Goal: Information Seeking & Learning: Learn about a topic

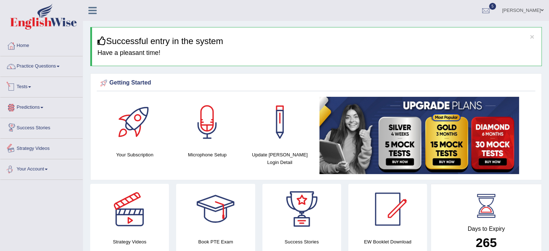
click at [20, 90] on link "Tests" at bounding box center [41, 86] width 82 height 18
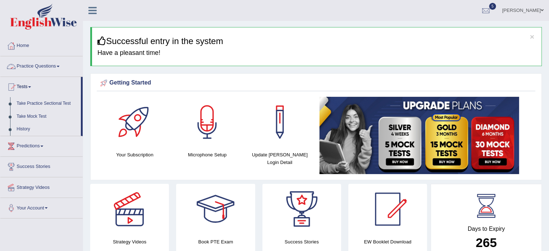
click at [42, 64] on link "Practice Questions" at bounding box center [41, 65] width 82 height 18
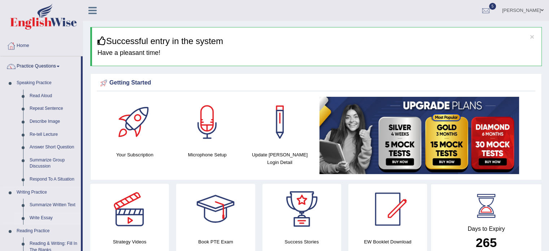
click at [45, 218] on link "Write Essay" at bounding box center [53, 218] width 55 height 13
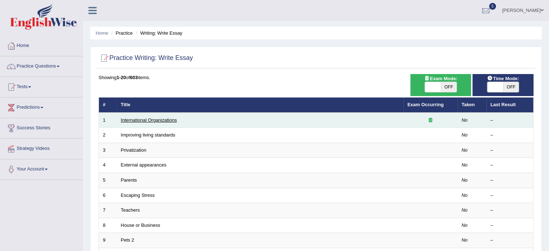
click at [165, 122] on link "International Organizations" at bounding box center [149, 119] width 56 height 5
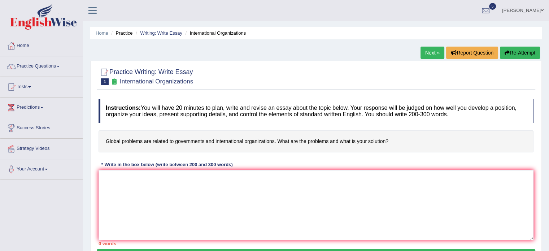
drag, startPoint x: 137, startPoint y: 144, endPoint x: 216, endPoint y: 139, distance: 79.2
click at [216, 139] on h4 "Global problems are related to governments and international organizations. Wha…" at bounding box center [316, 141] width 435 height 22
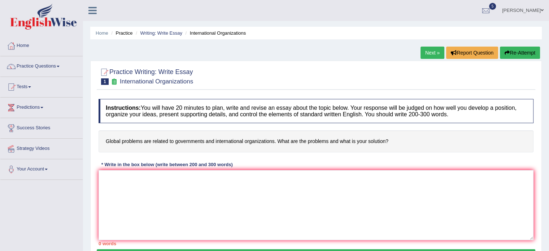
click at [216, 139] on h4 "Global problems are related to governments and international organizations. Wha…" at bounding box center [316, 141] width 435 height 22
drag, startPoint x: 105, startPoint y: 138, endPoint x: 329, endPoint y: 129, distance: 223.3
click at [329, 129] on div "Instructions: You will have 20 minutes to plan, write and revise an essay about…" at bounding box center [316, 172] width 439 height 154
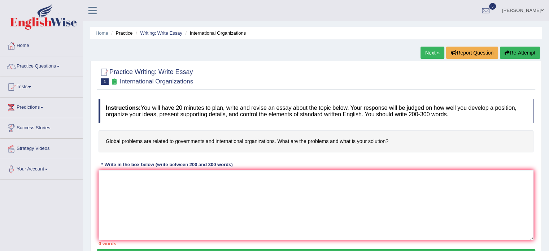
click at [158, 141] on h4 "Global problems are related to governments and international organizations. Wha…" at bounding box center [316, 141] width 435 height 22
drag, startPoint x: 104, startPoint y: 140, endPoint x: 393, endPoint y: 142, distance: 288.5
click at [393, 142] on h4 "Global problems are related to governments and international organizations. Wha…" at bounding box center [316, 141] width 435 height 22
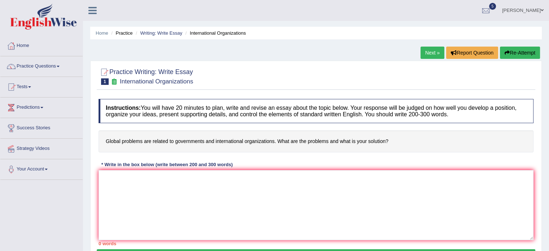
click at [393, 142] on h4 "Global problems are related to governments and international organizations. Wha…" at bounding box center [316, 141] width 435 height 22
drag, startPoint x: 393, startPoint y: 142, endPoint x: 256, endPoint y: 144, distance: 136.9
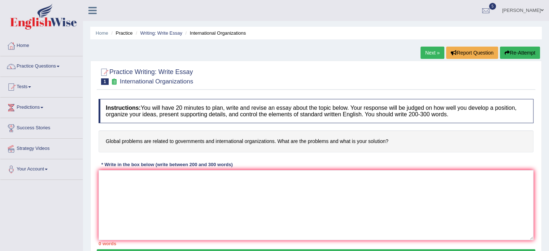
click at [256, 144] on h4 "Global problems are related to governments and international organizations. Wha…" at bounding box center [316, 141] width 435 height 22
